Goal: Task Accomplishment & Management: Complete application form

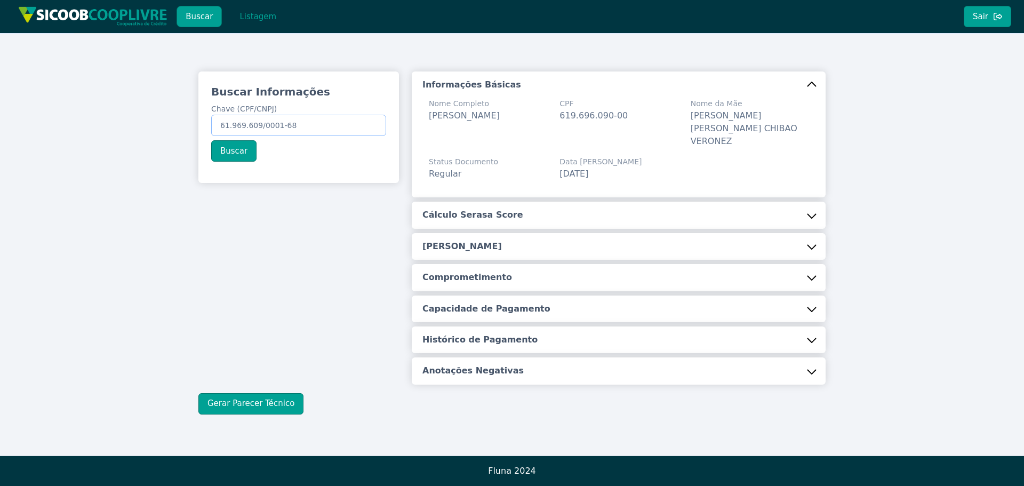
click at [313, 127] on input "61.969.609/0001-68" at bounding box center [298, 125] width 175 height 21
paste input "005.581.368-26"
type input "005.581.368-26"
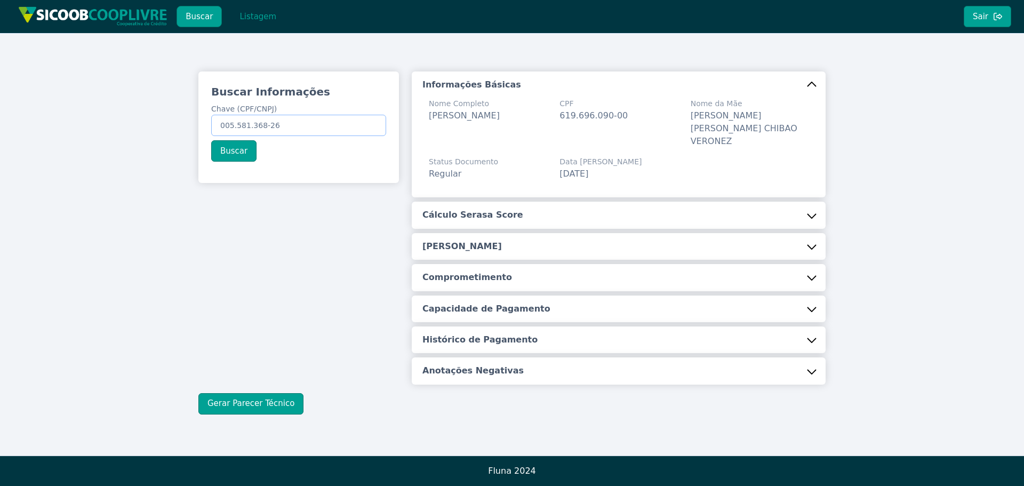
click at [304, 124] on input "005.581.368-26" at bounding box center [298, 125] width 175 height 21
